Goal: Use online tool/utility: Use online tool/utility

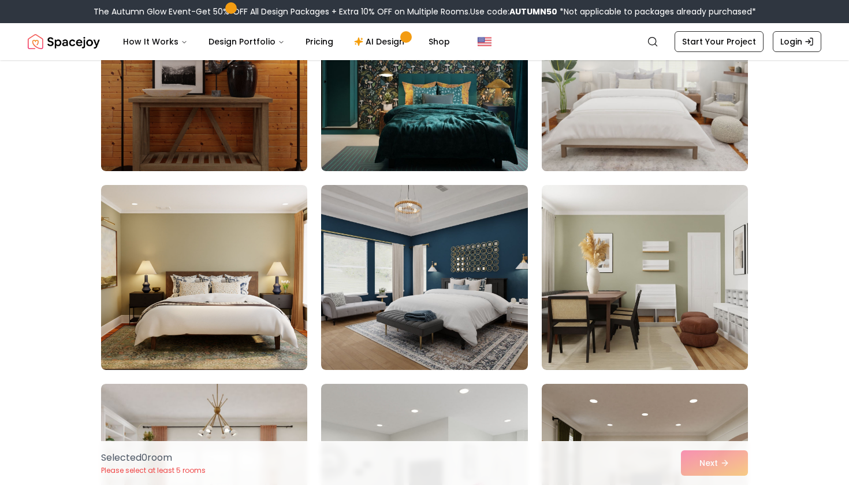
scroll to position [1313, 0]
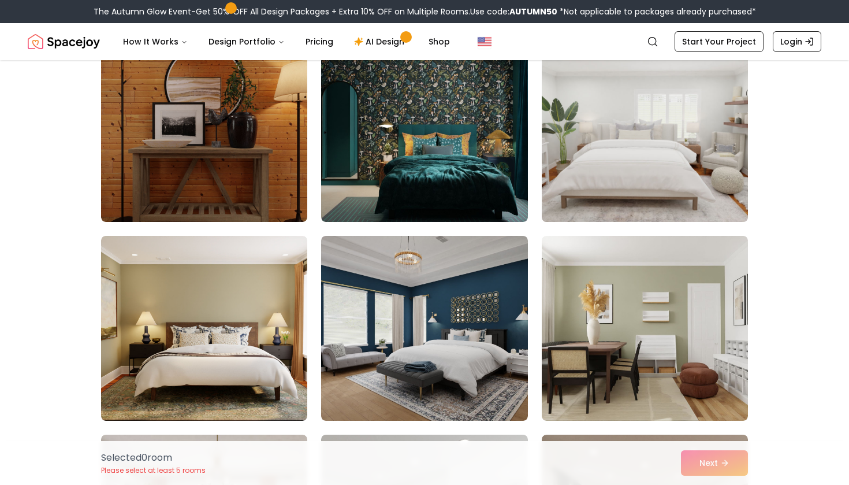
click at [607, 142] on img at bounding box center [645, 129] width 217 height 194
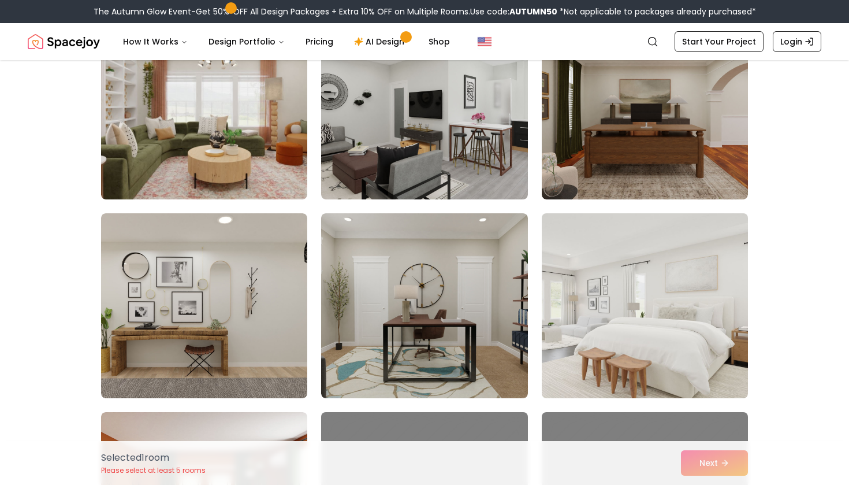
click at [687, 304] on img at bounding box center [645, 306] width 217 height 194
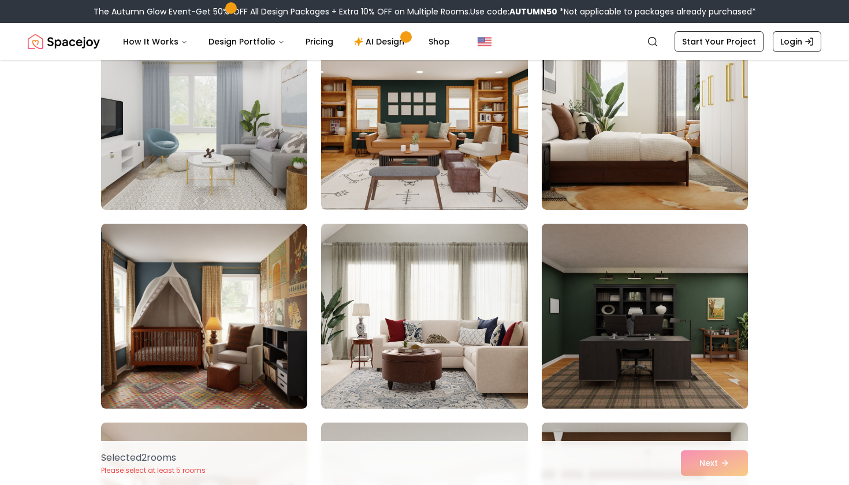
scroll to position [2518, 0]
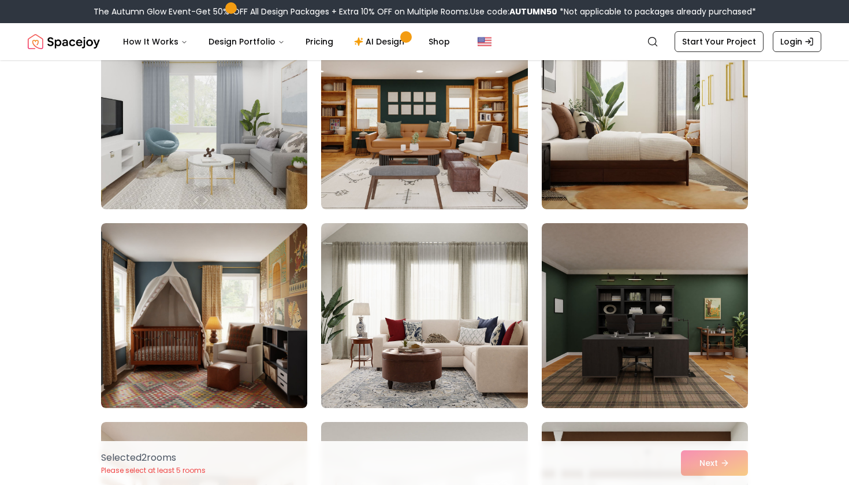
click at [723, 461] on div "Selected 2 room s Please select at least 5 rooms Next" at bounding box center [425, 463] width 666 height 44
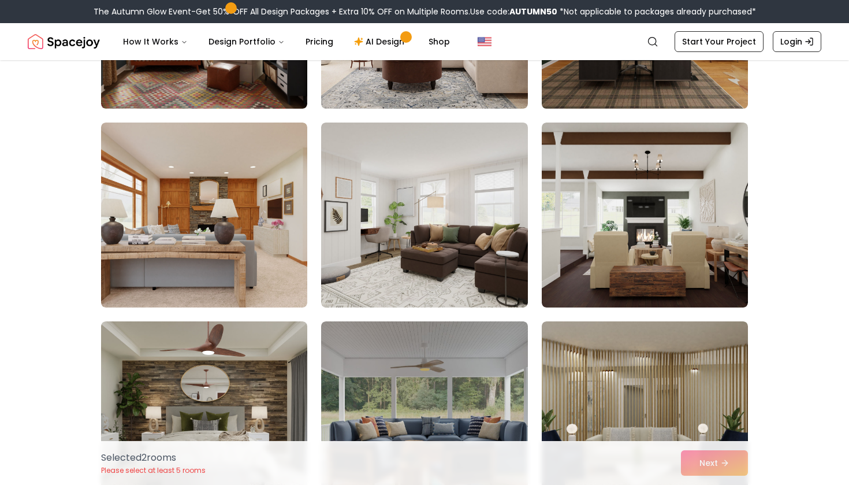
scroll to position [2886, 0]
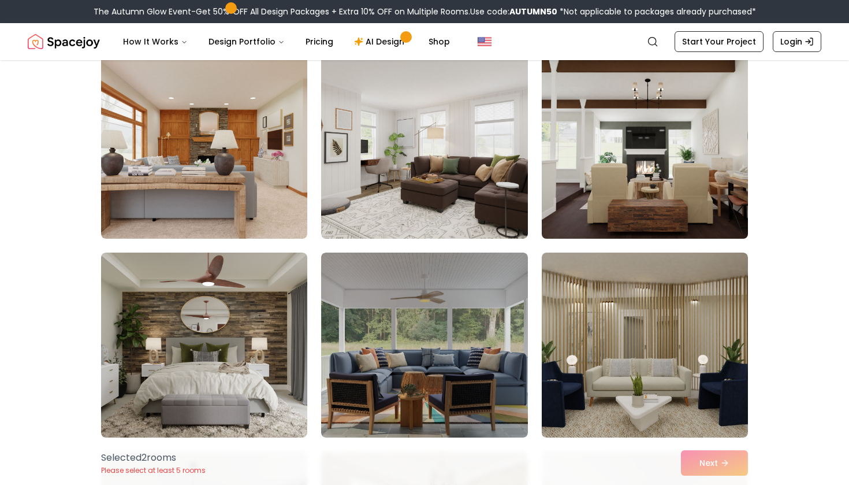
click at [659, 173] on img at bounding box center [645, 146] width 217 height 194
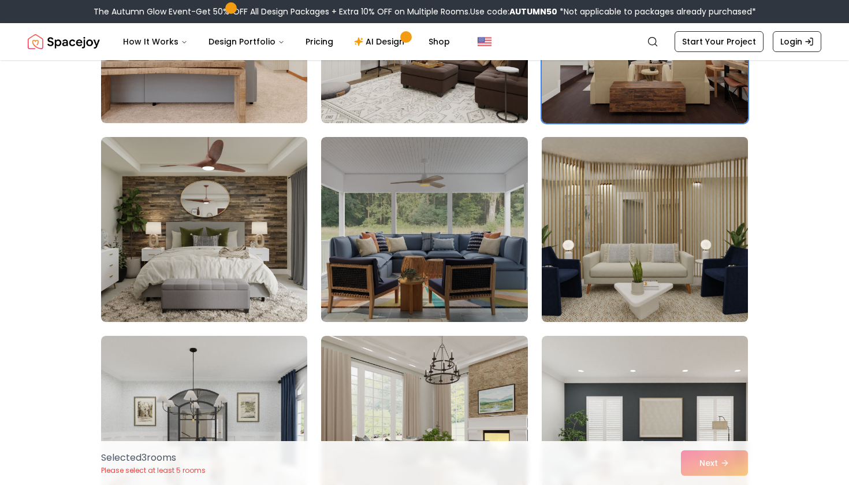
click at [672, 244] on img at bounding box center [645, 229] width 217 height 194
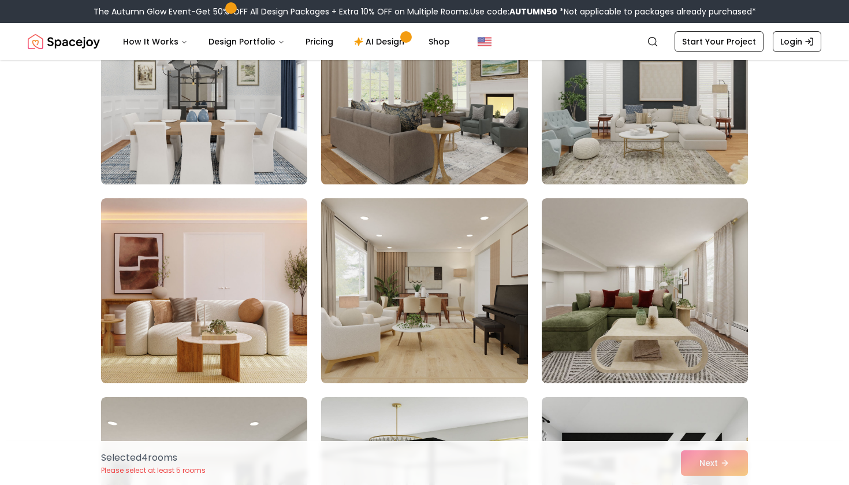
scroll to position [3348, 0]
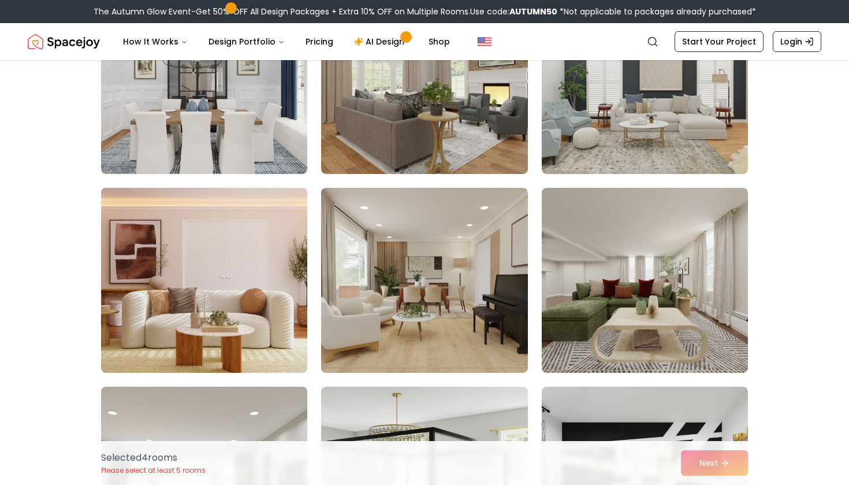
click at [163, 274] on img at bounding box center [204, 280] width 217 height 194
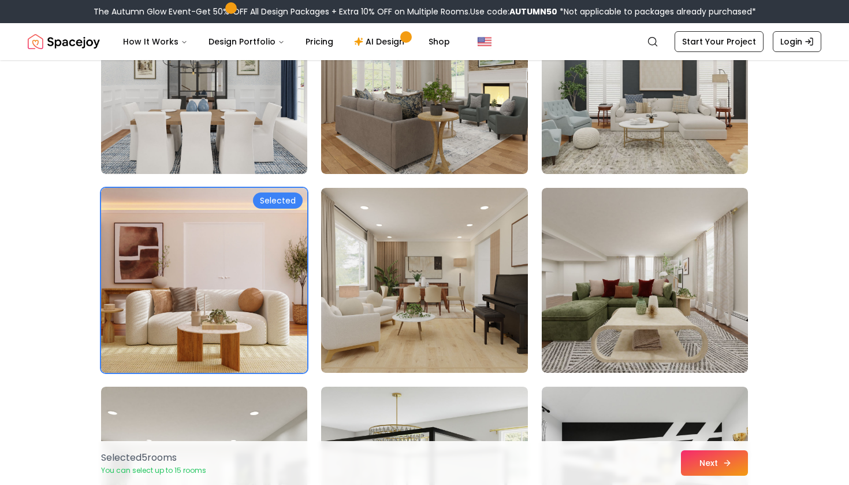
click at [727, 464] on icon at bounding box center [727, 462] width 9 height 9
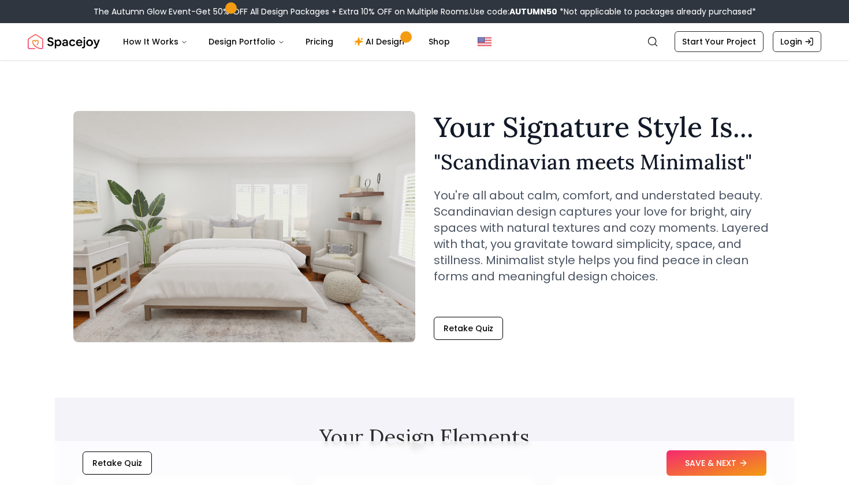
scroll to position [2112, 0]
